Goal: Navigation & Orientation: Find specific page/section

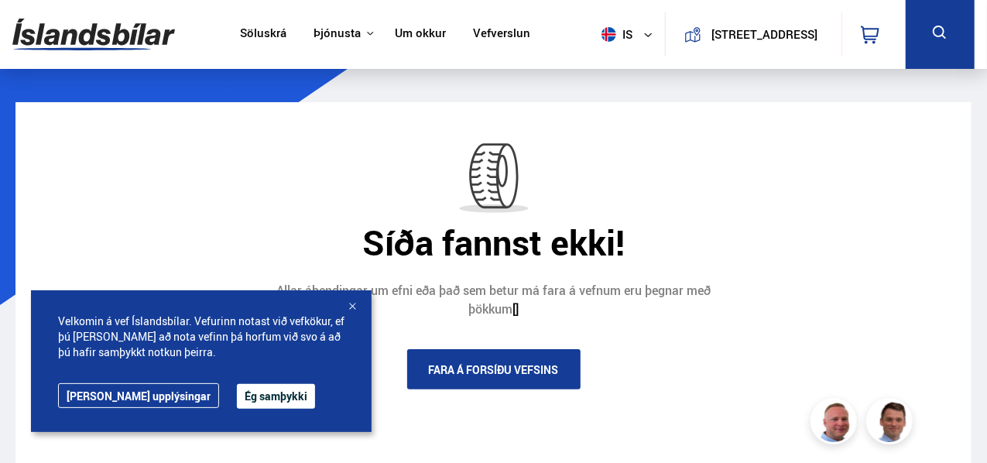
click at [268, 33] on link "Söluskrá" at bounding box center [263, 34] width 46 height 16
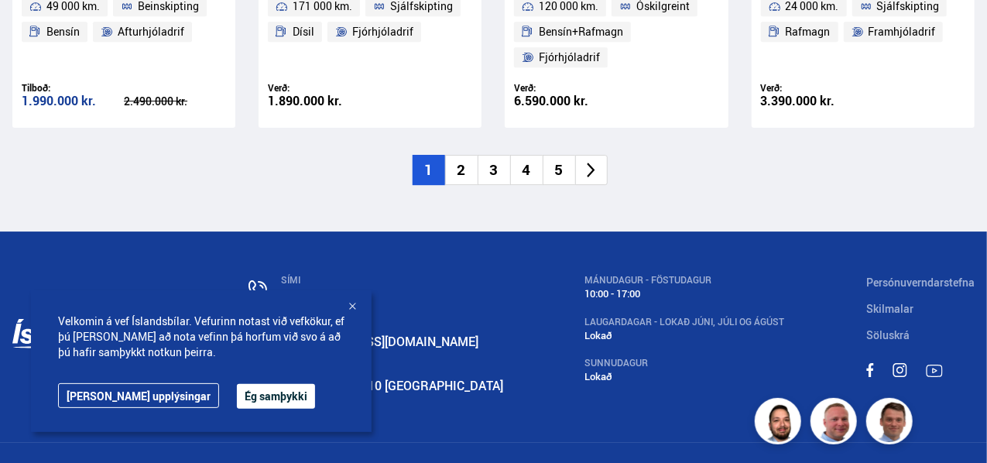
scroll to position [2488, 0]
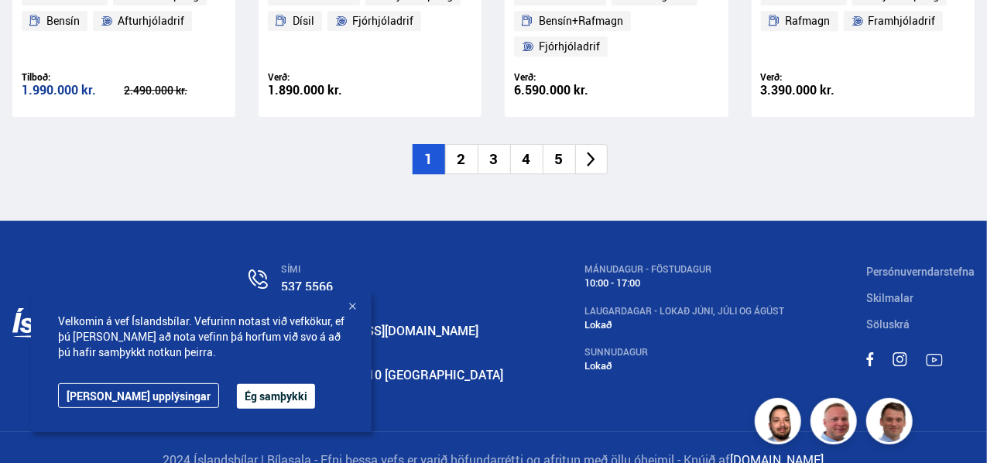
click at [458, 144] on li "2" at bounding box center [461, 159] width 33 height 30
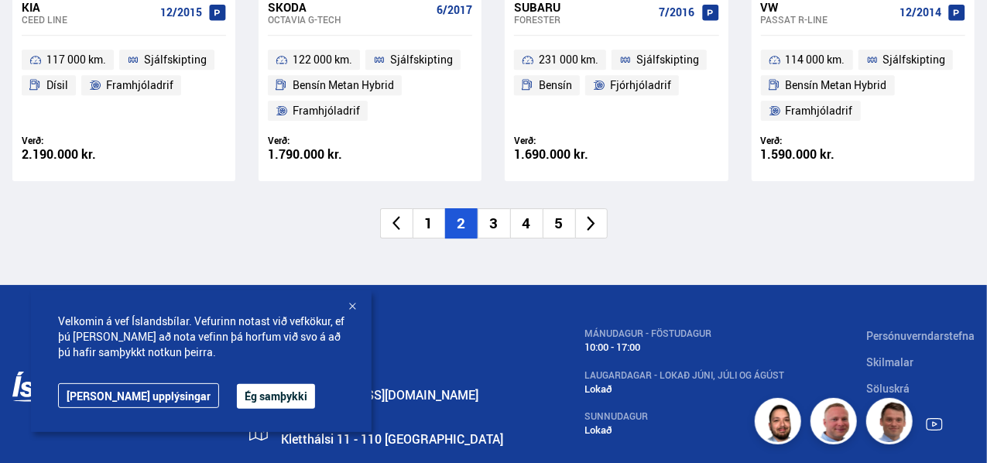
scroll to position [2477, 0]
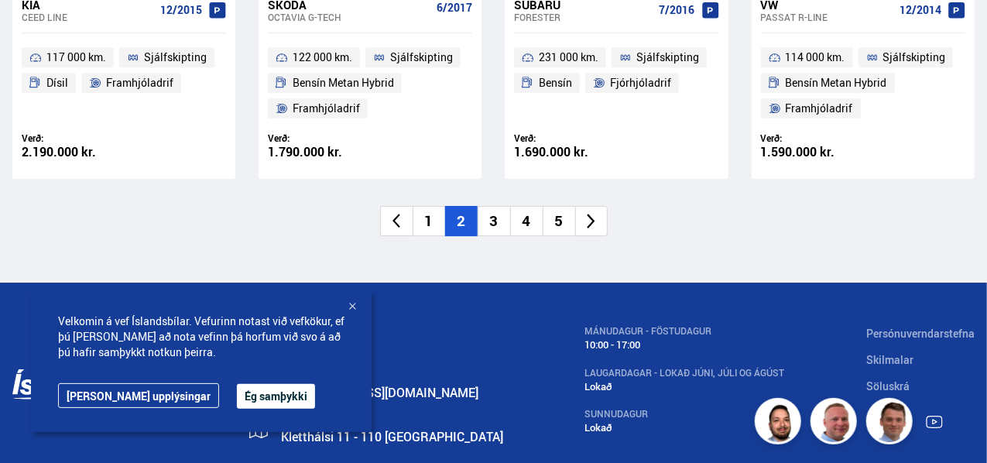
click at [496, 212] on li "3" at bounding box center [494, 221] width 33 height 30
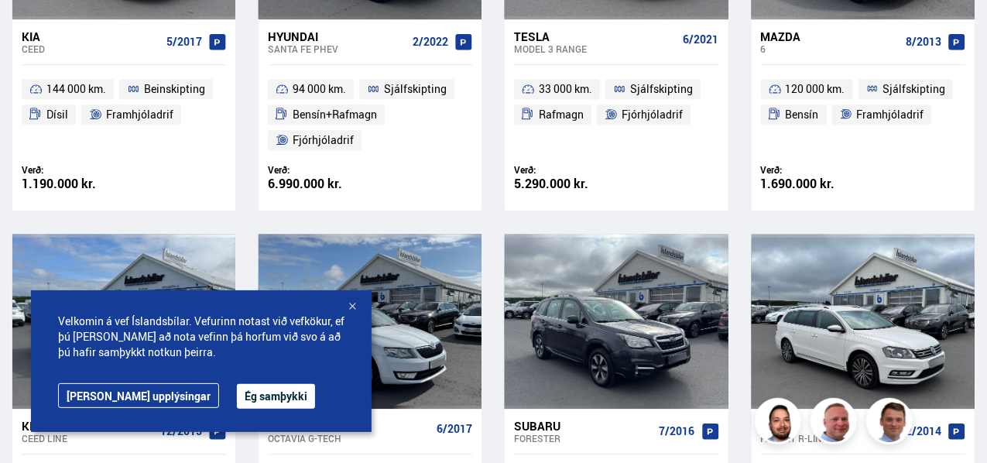
scroll to position [1440, 0]
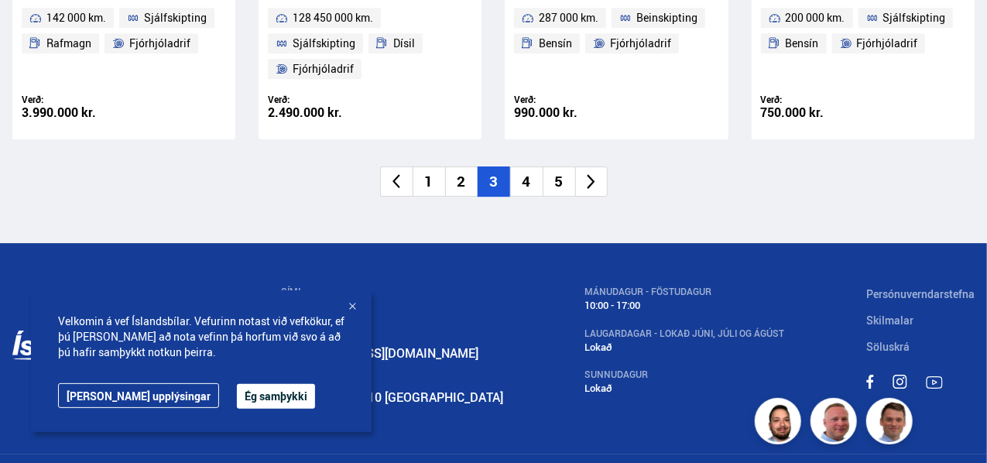
scroll to position [2477, 0]
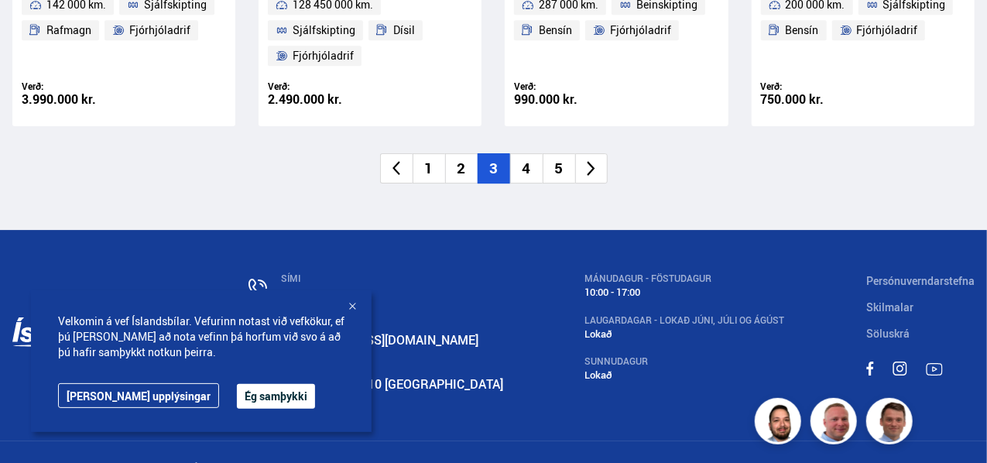
click at [522, 165] on li "4" at bounding box center [526, 168] width 33 height 30
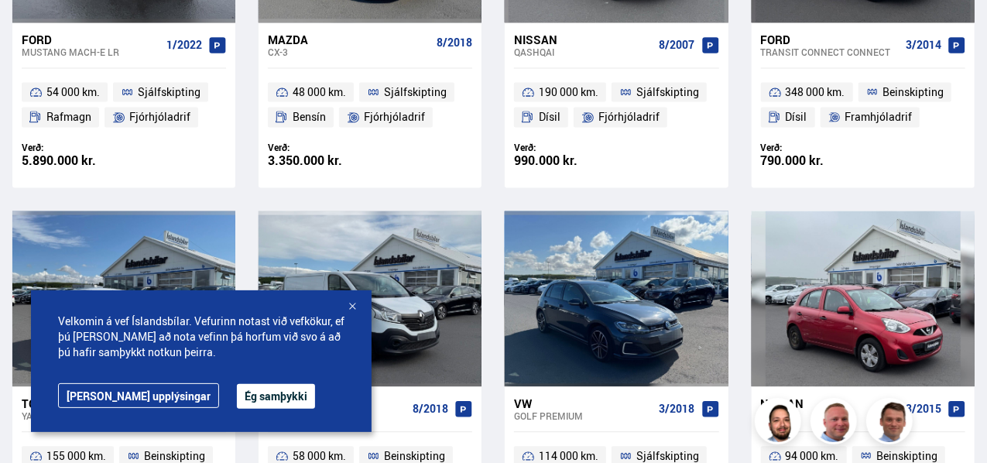
scroll to position [0, 0]
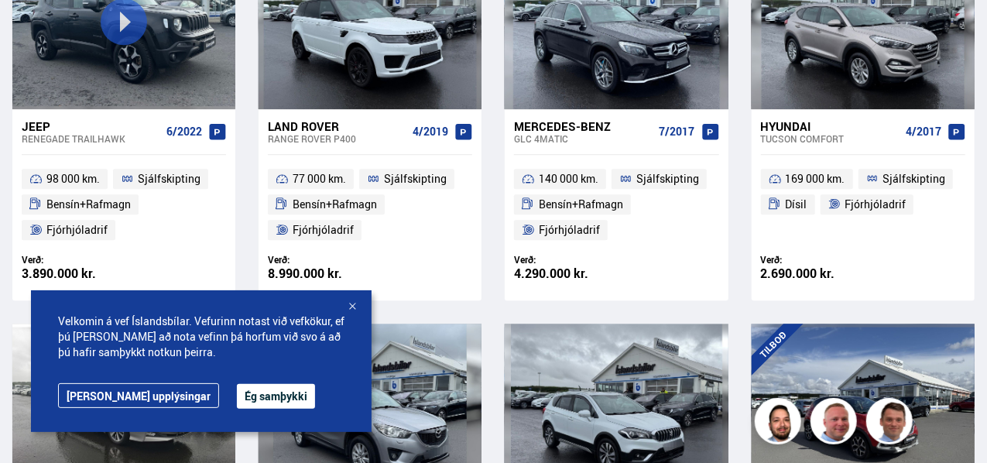
scroll to position [1788, 0]
